Goal: Find specific page/section: Find specific page/section

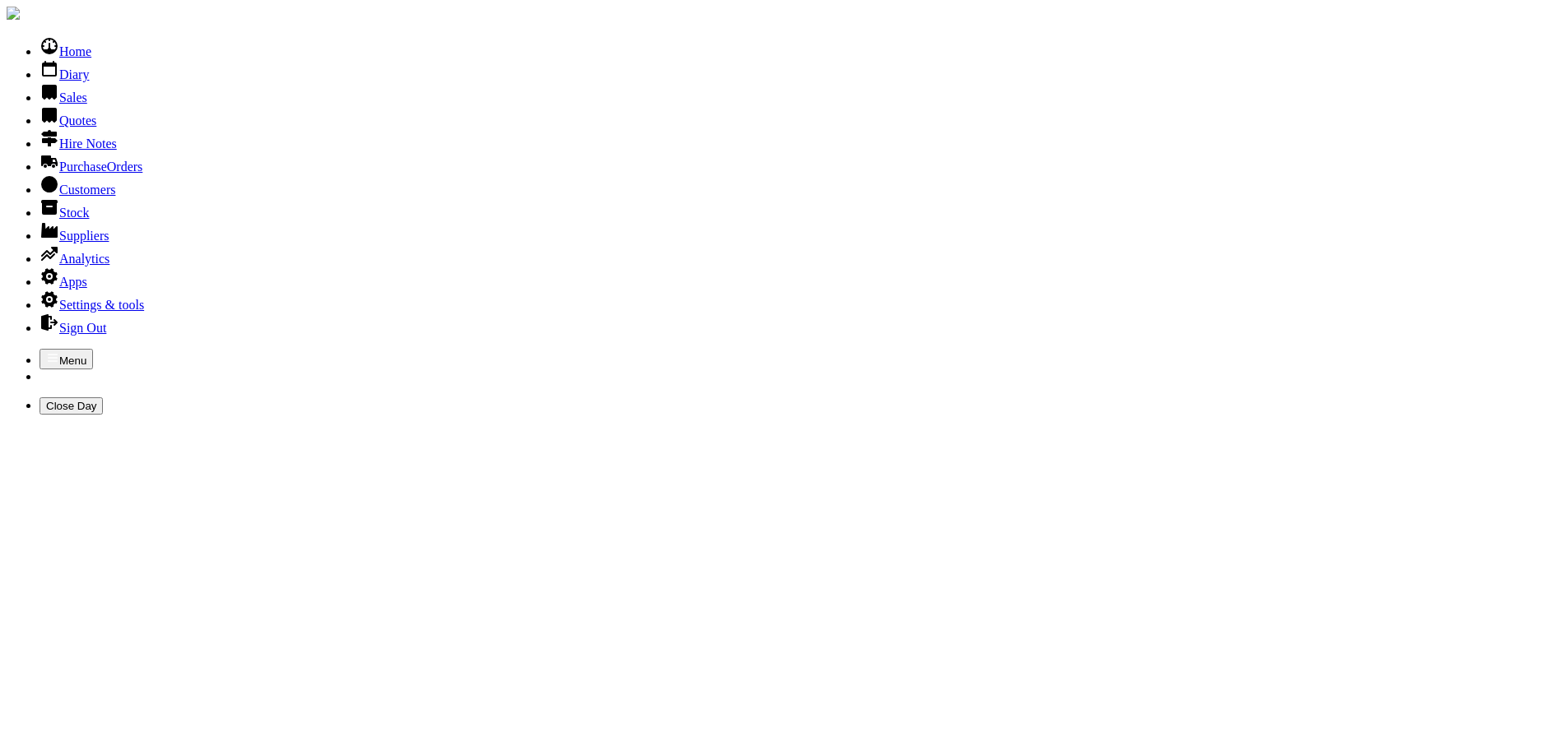
scroll to position [8805, 0]
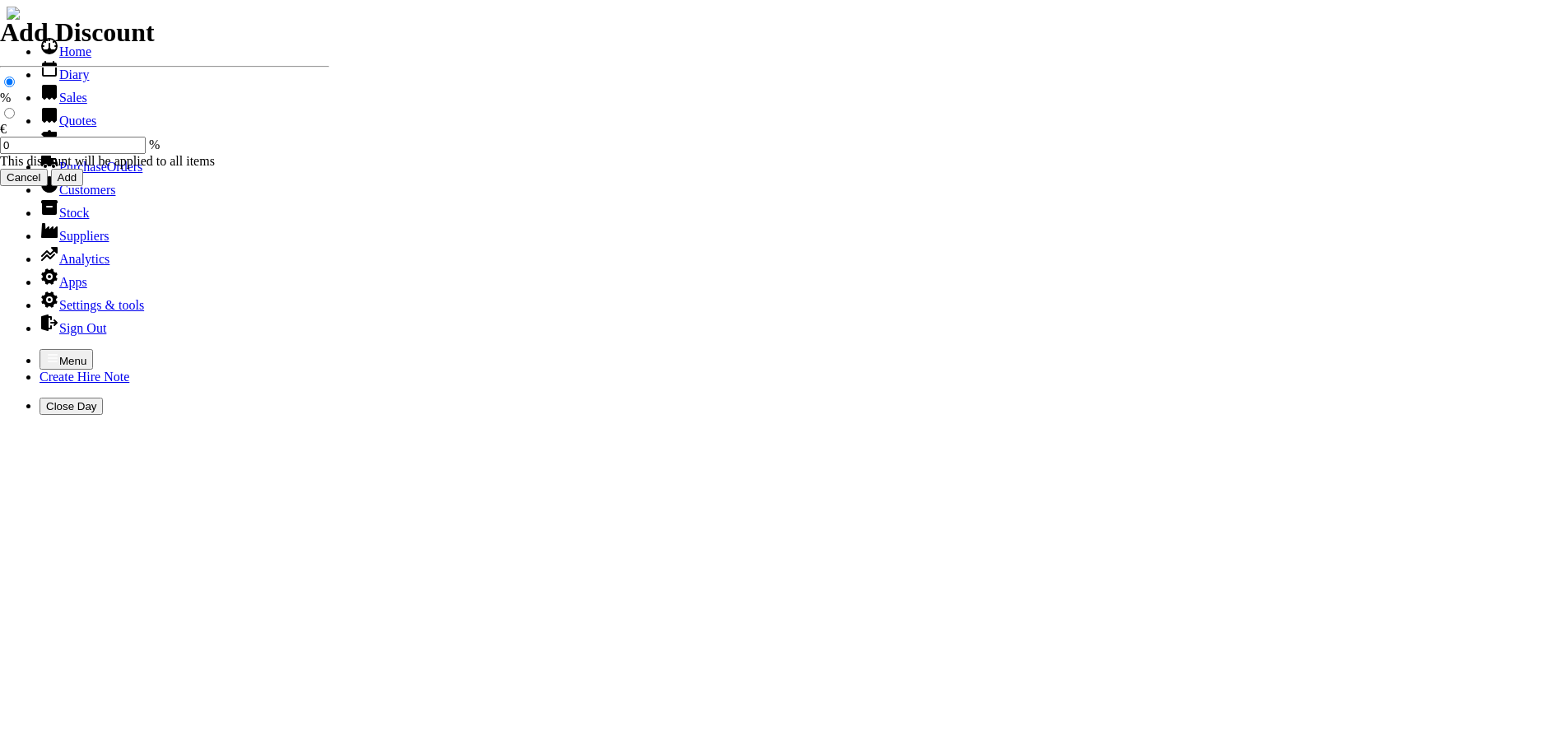
select select "HO"
drag, startPoint x: 0, startPoint y: 0, endPoint x: 16, endPoint y: 9, distance: 18.4
click at [46, 351] on icon "button" at bounding box center [52, 357] width 13 height 13
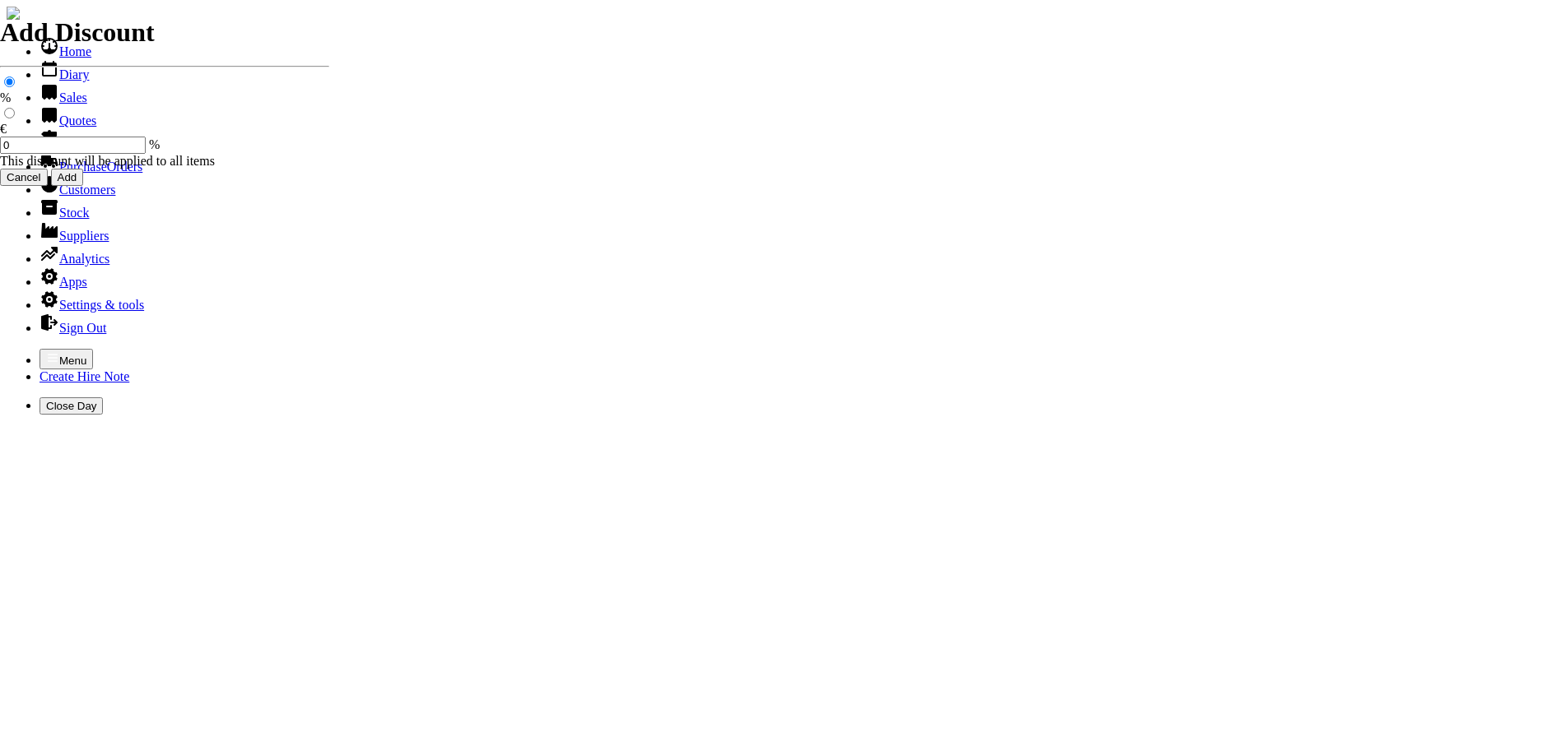
click at [82, 196] on link "Customers" at bounding box center [77, 190] width 76 height 14
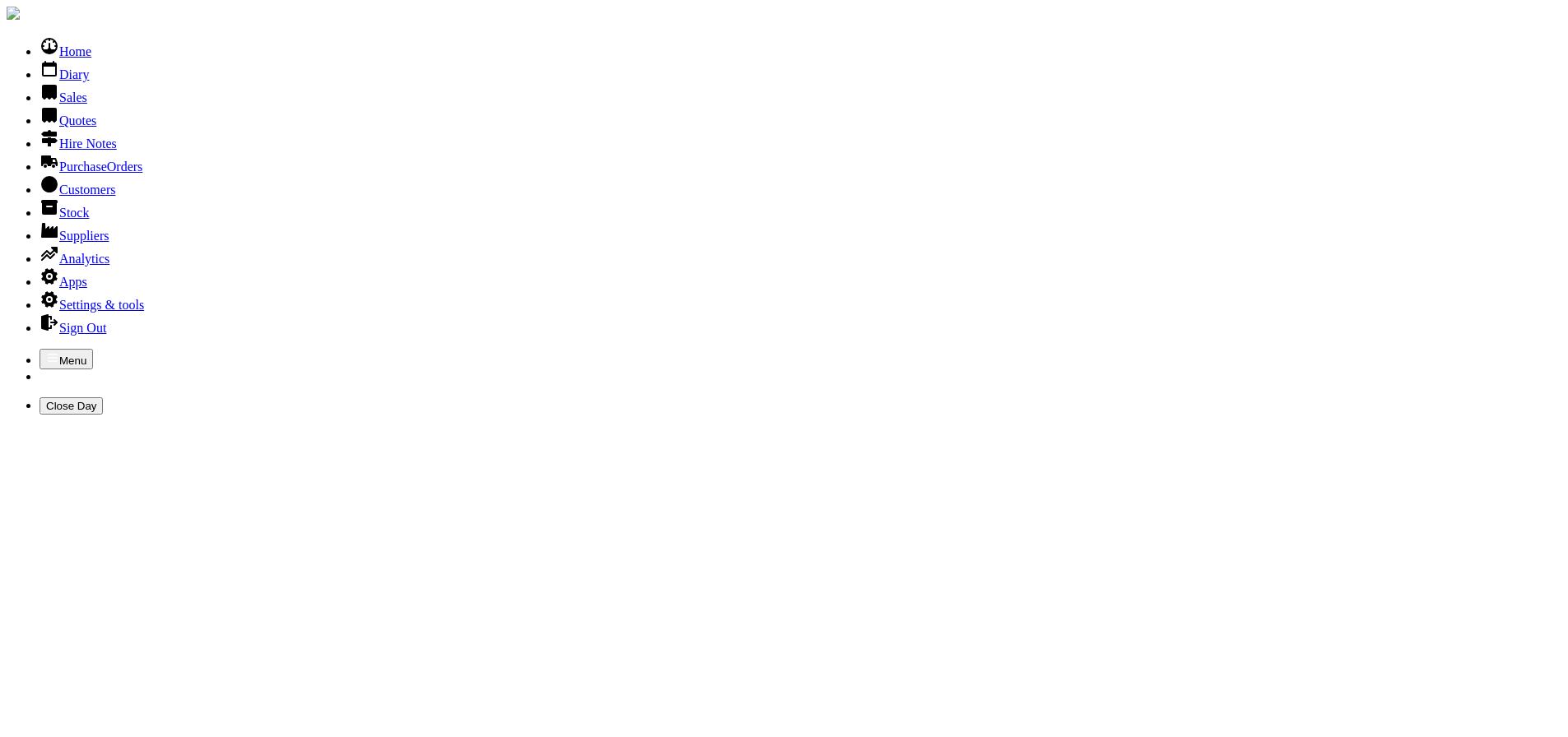
type input "CAS"
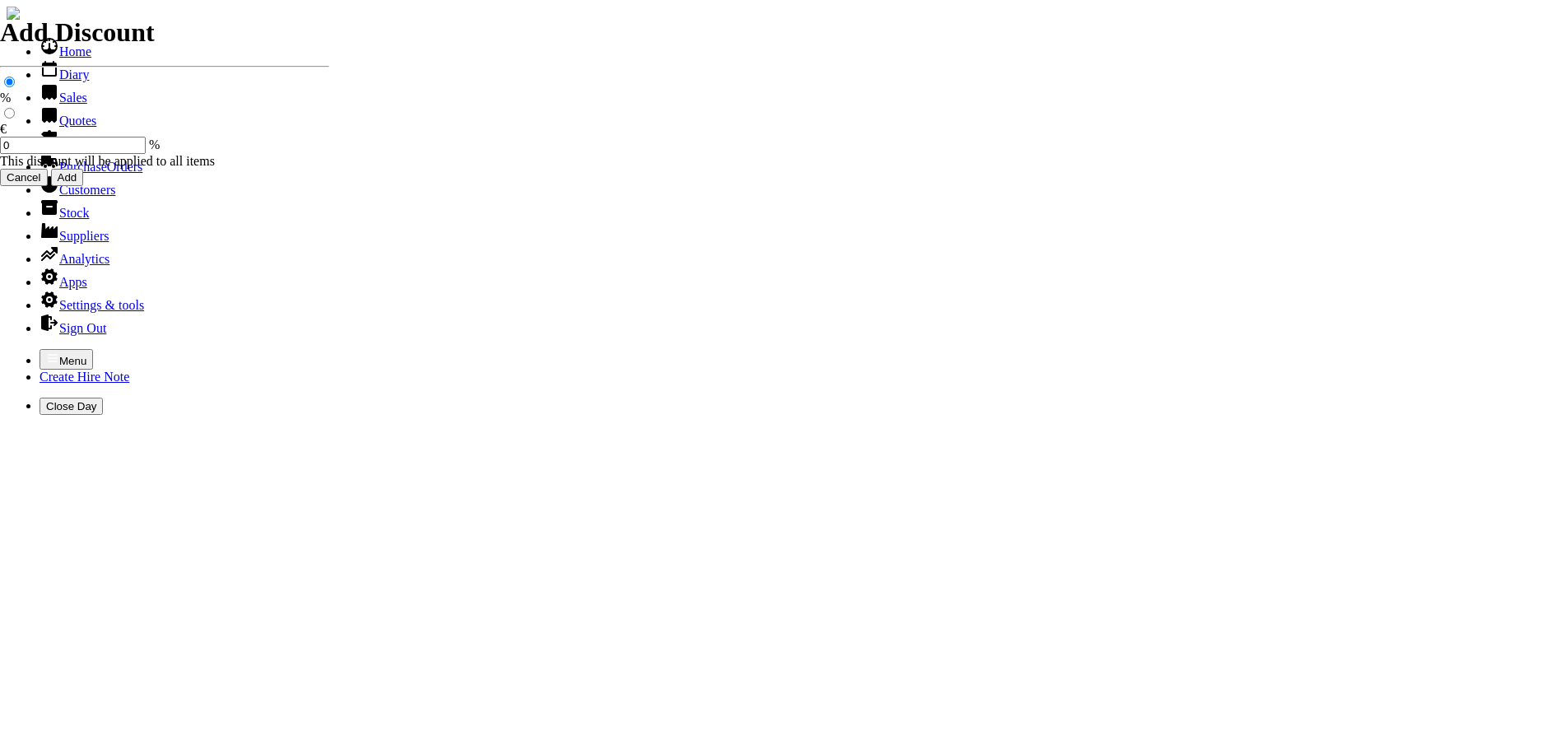
select select "HO"
click at [46, 351] on icon "button" at bounding box center [52, 357] width 13 height 13
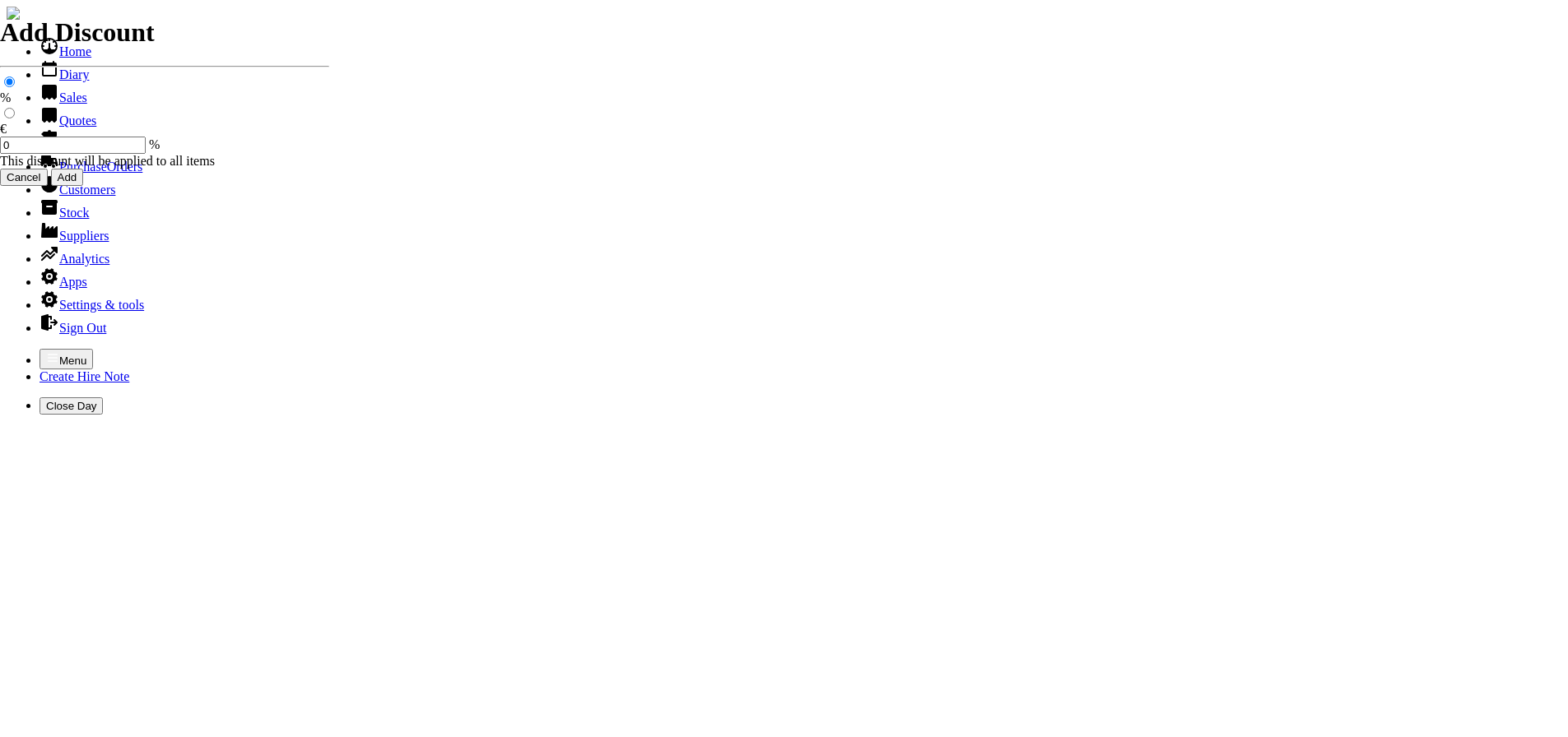
click at [54, 105] on link "Sales" at bounding box center [63, 97] width 48 height 14
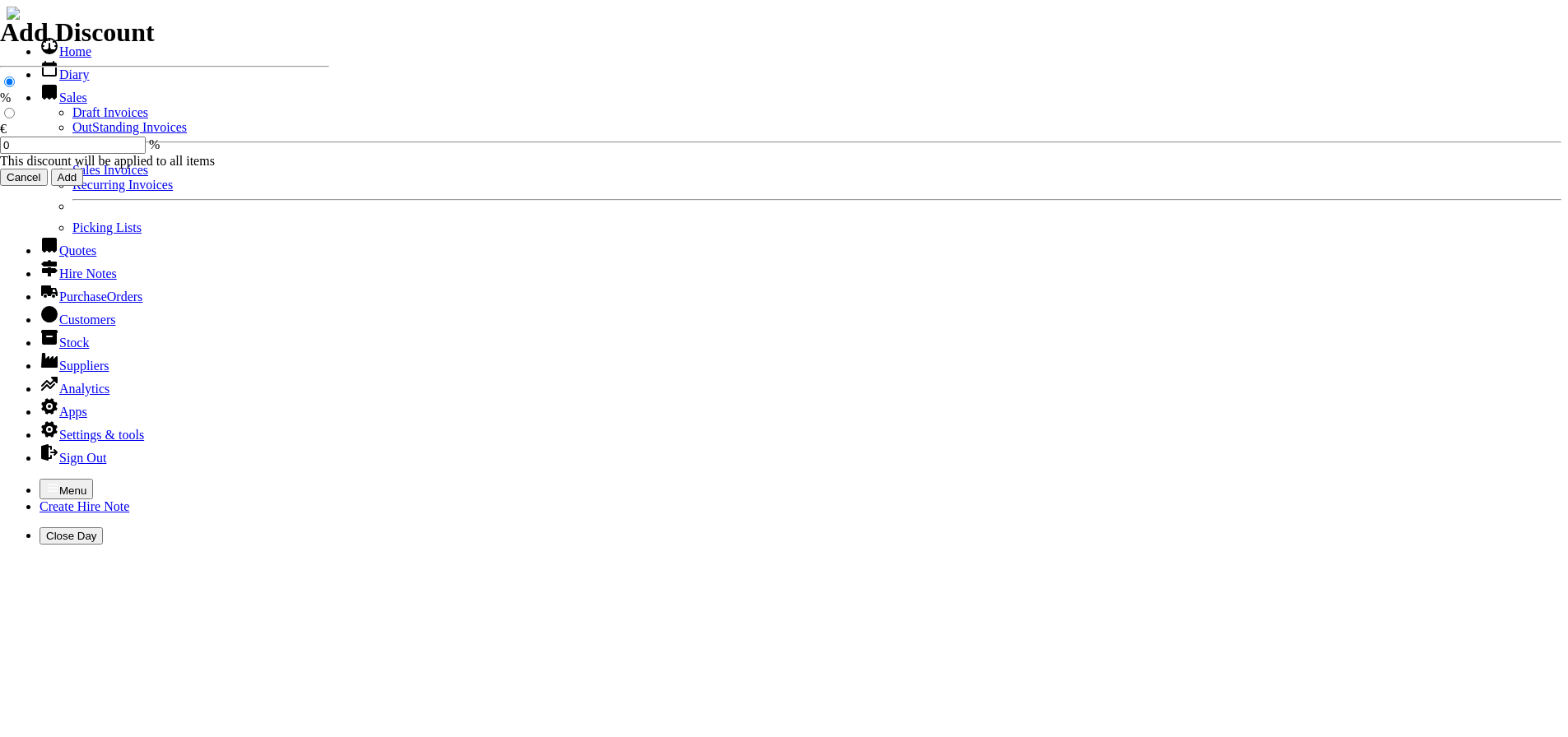
click at [72, 134] on link "OutStanding Invoices" at bounding box center [129, 127] width 115 height 14
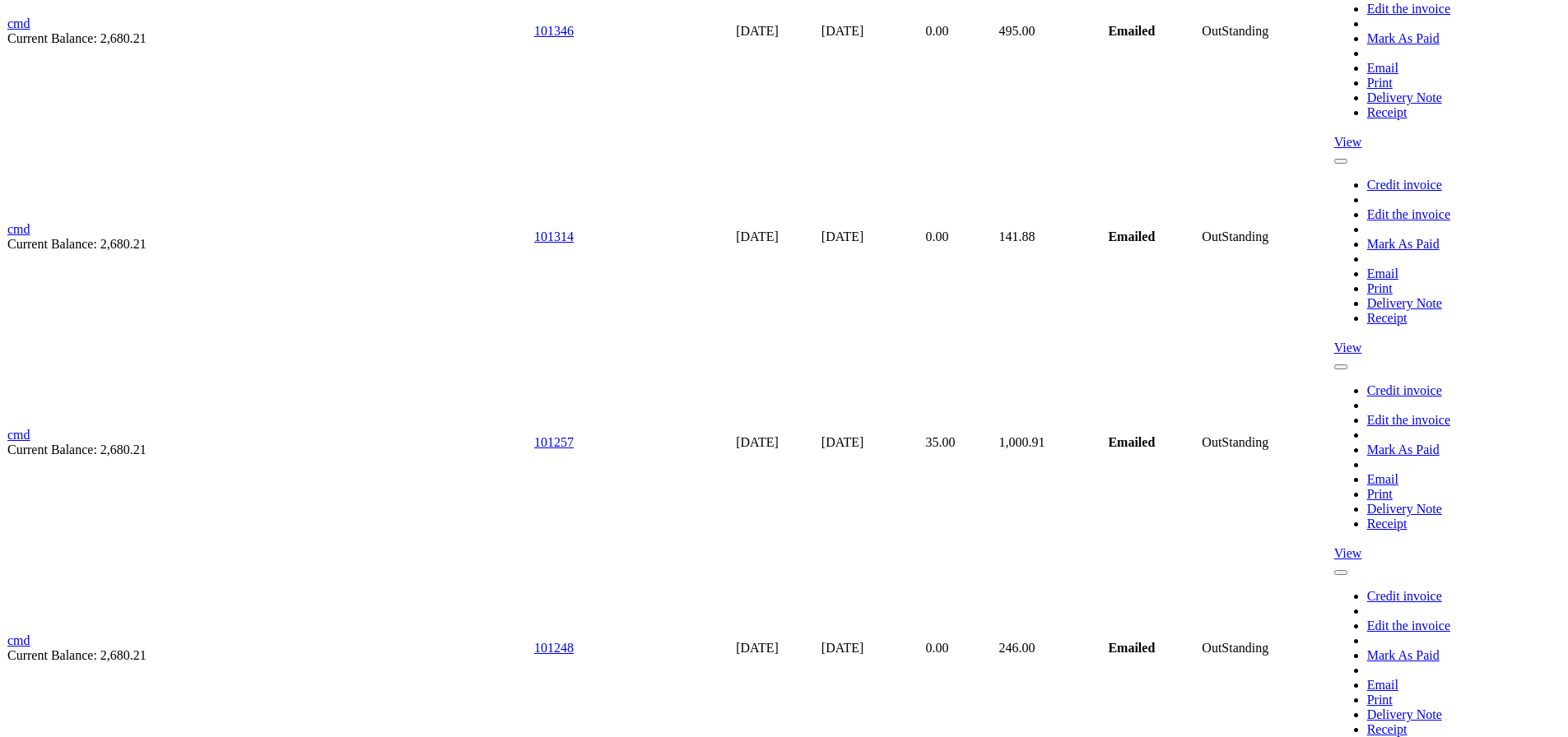
scroll to position [8887, 0]
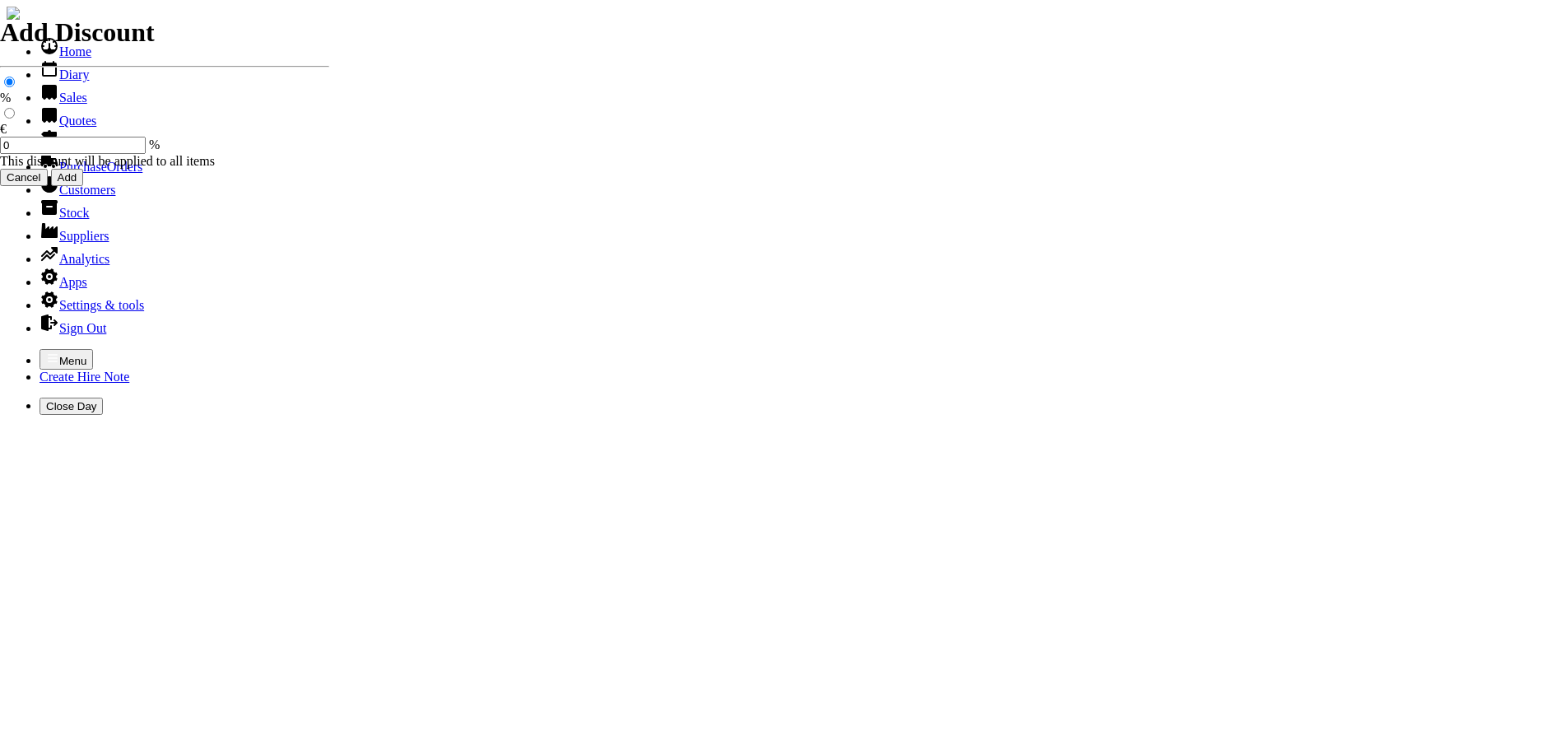
select select "HO"
click at [46, 351] on icon "button" at bounding box center [52, 357] width 13 height 13
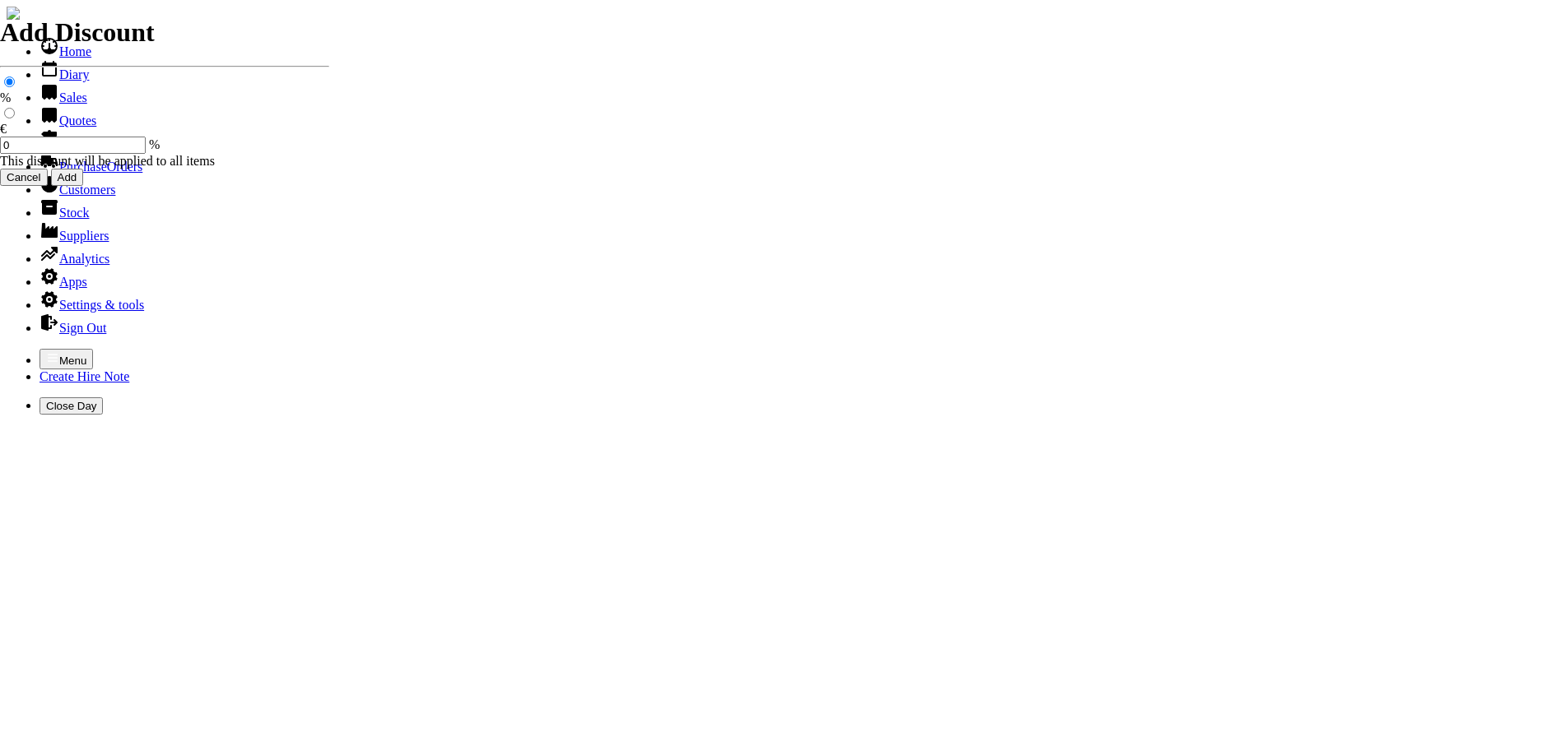
click at [63, 196] on link "Customers" at bounding box center [77, 190] width 76 height 14
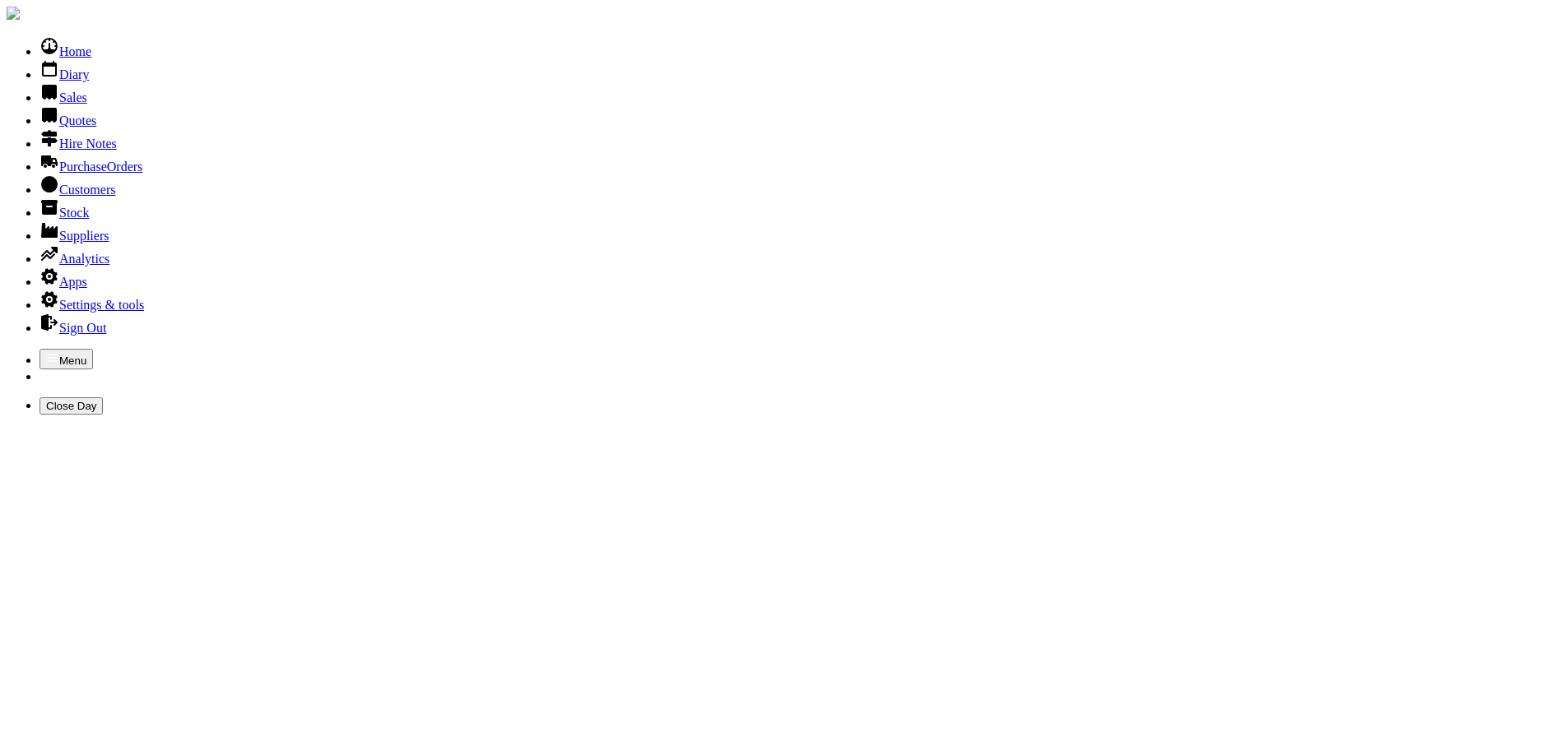
type input "FORE"
type input "SCOIL BR"
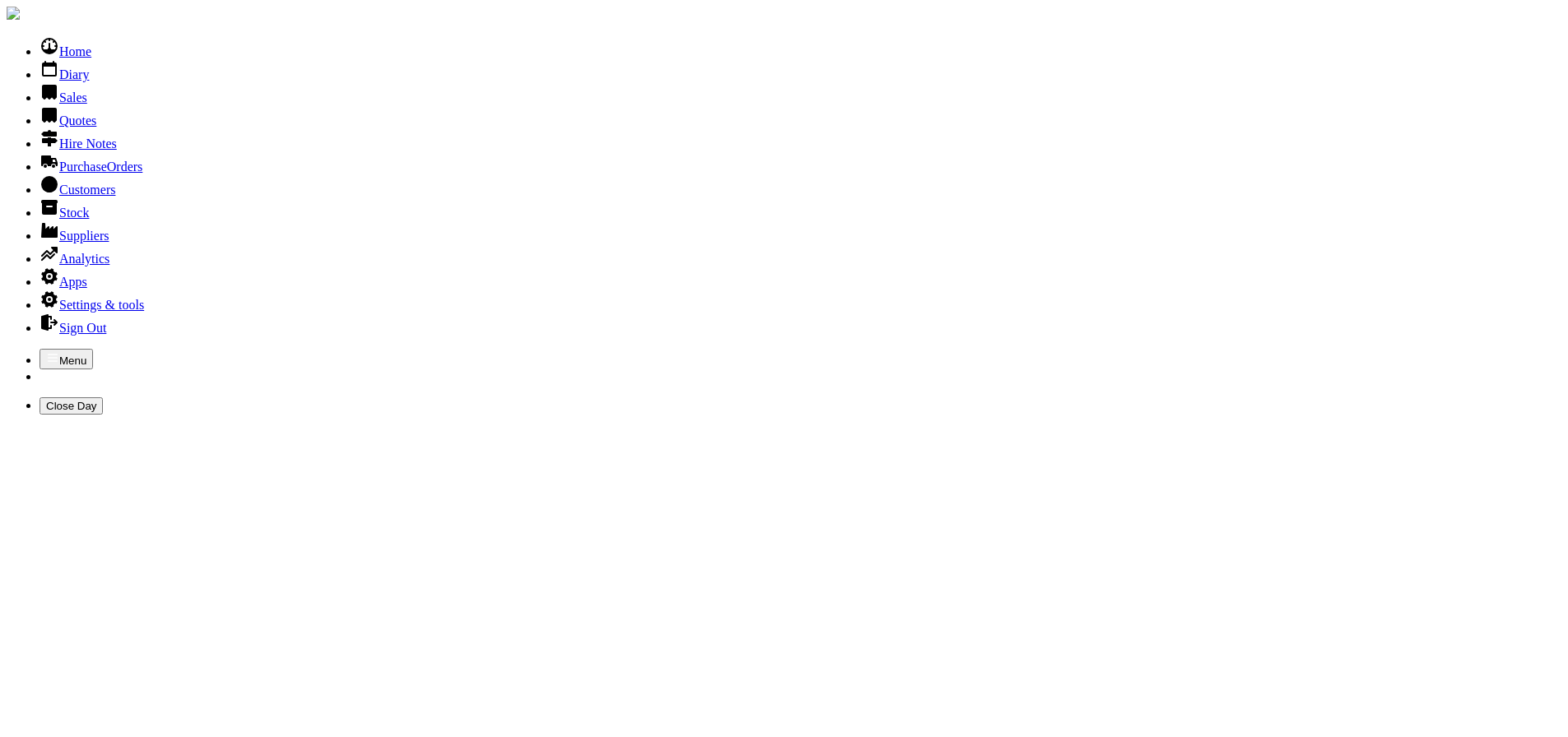
type input "S"
type input "SCOIL BHRIDE"
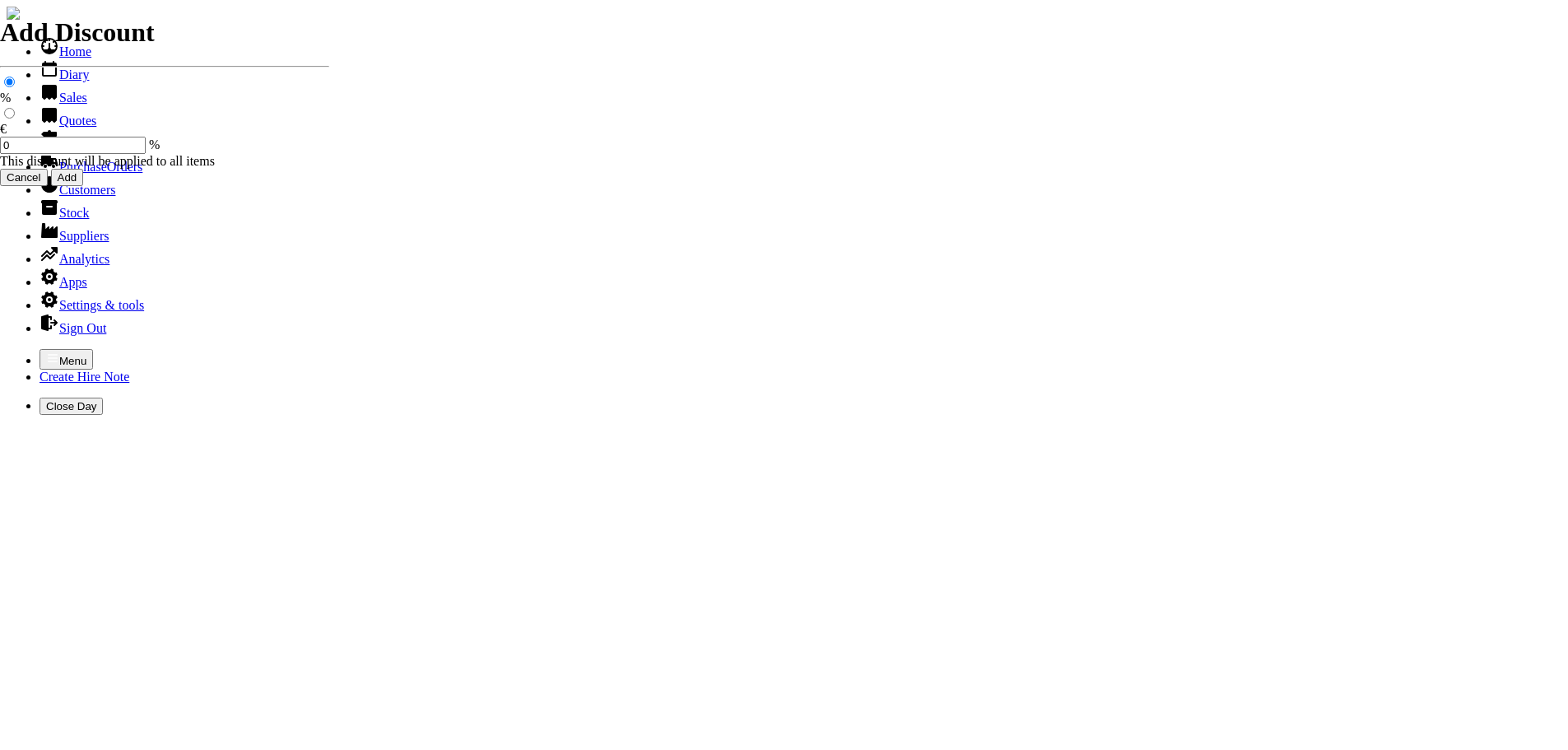
select select "HO"
select select "3"
select select "HO"
select select "2"
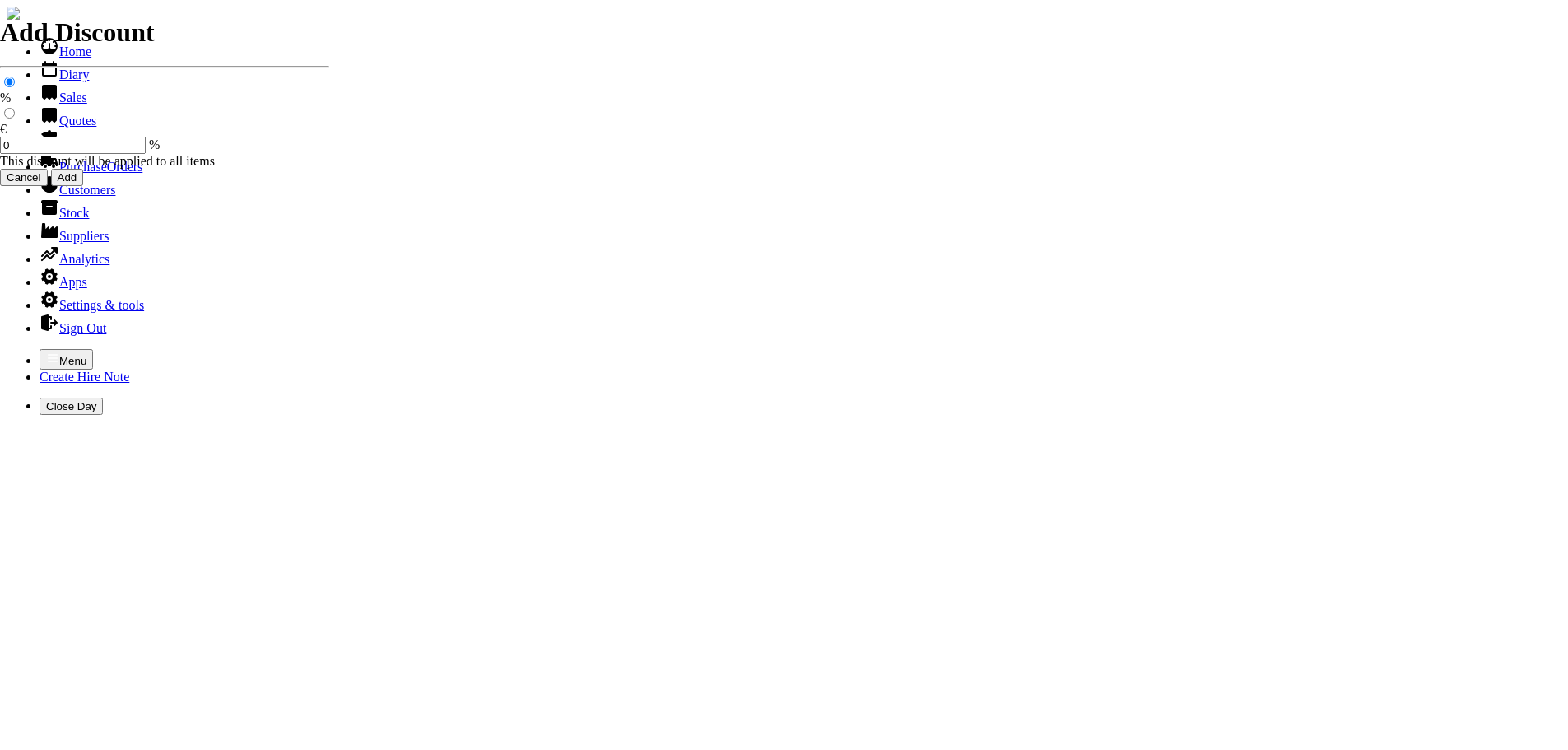
select select "3"
